Goal: Information Seeking & Learning: Learn about a topic

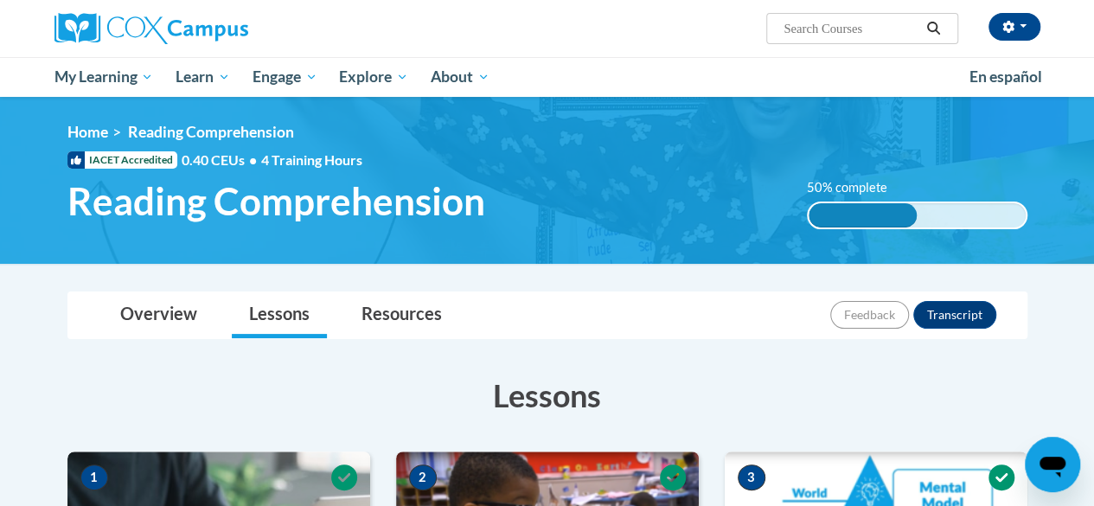
click at [719, 312] on div "Overview Lessons Resources Feedback Transcript" at bounding box center [547, 315] width 932 height 46
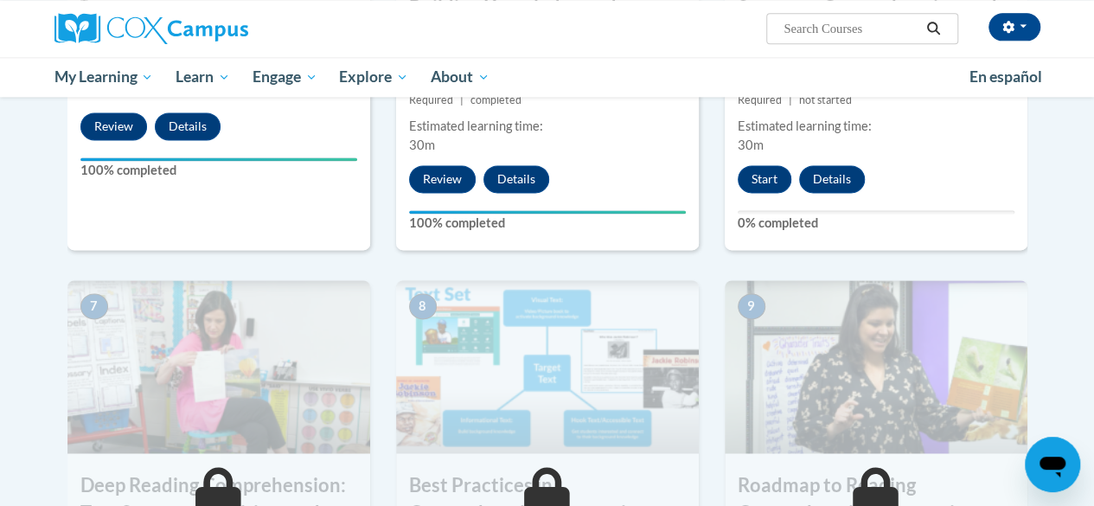
scroll to position [1107, 0]
